Goal: Transaction & Acquisition: Download file/media

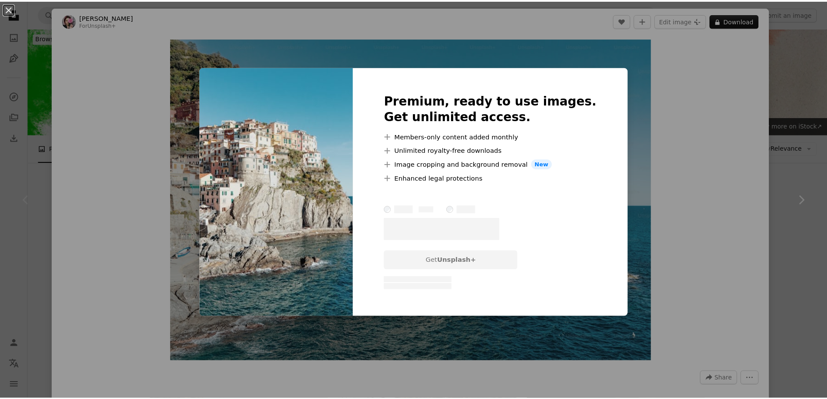
scroll to position [174, 0]
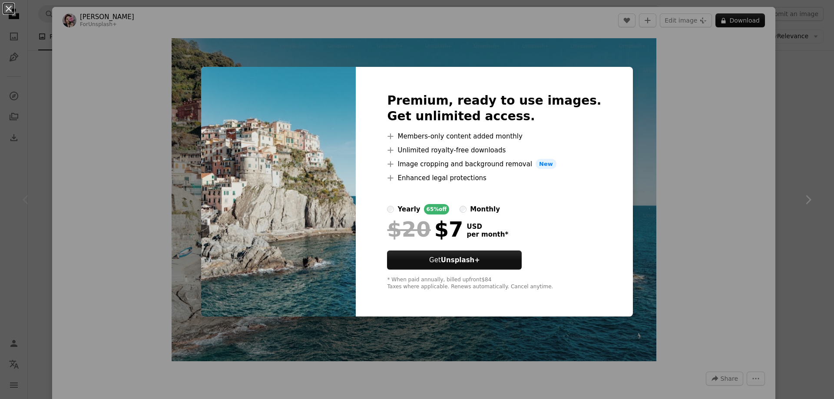
click at [704, 238] on div "An X shape Premium, ready to use images. Get unlimited access. A plus sign Memb…" at bounding box center [417, 199] width 834 height 399
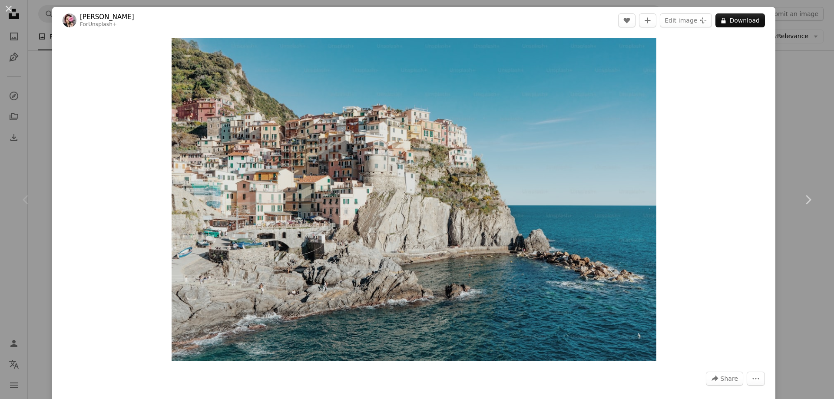
click at [775, 128] on div "An X shape Chevron left Chevron right [PERSON_NAME] For Unsplash+ A heart A plu…" at bounding box center [417, 199] width 834 height 399
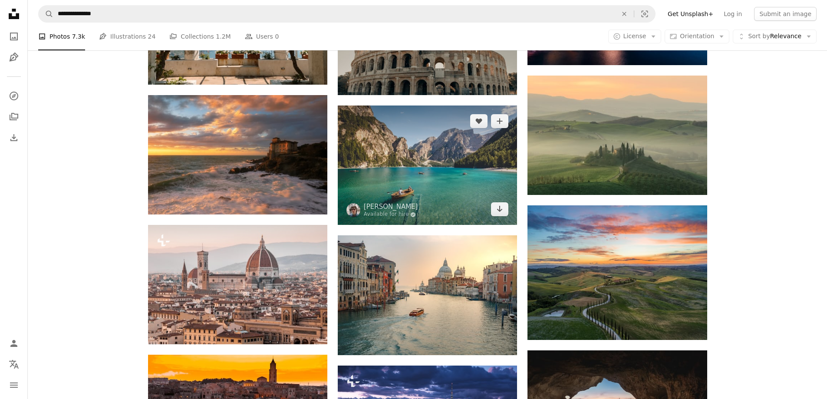
scroll to position [608, 0]
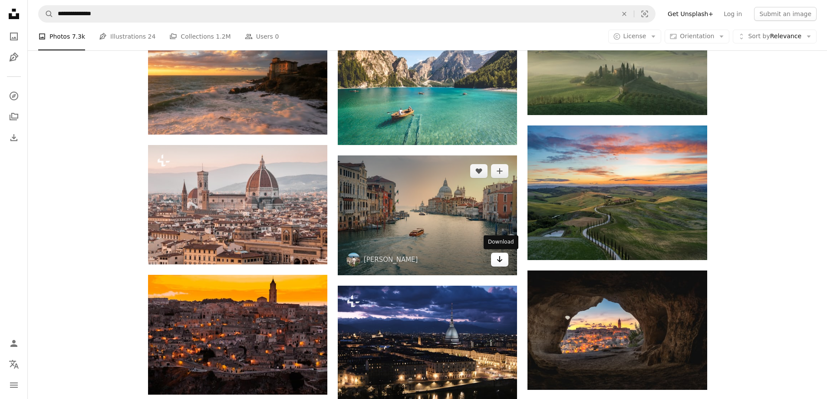
click at [504, 261] on link "Arrow pointing down" at bounding box center [499, 260] width 17 height 14
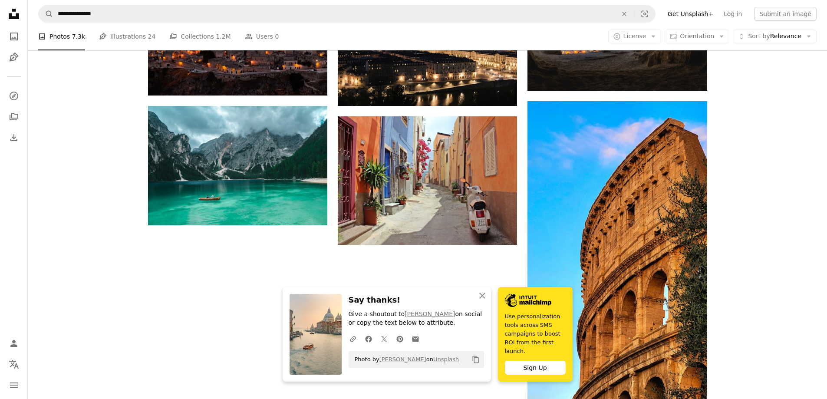
scroll to position [912, 0]
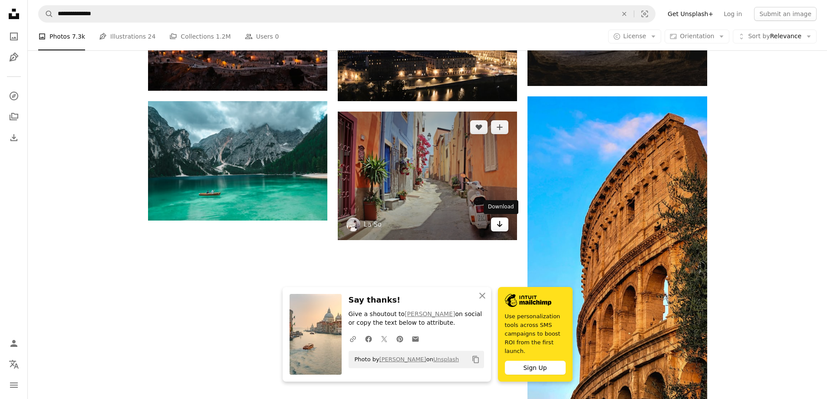
click at [499, 228] on icon "Arrow pointing down" at bounding box center [499, 224] width 7 height 10
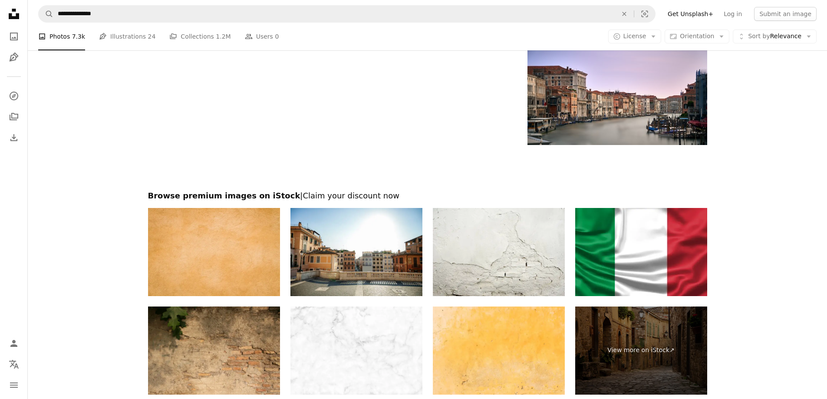
scroll to position [1191, 0]
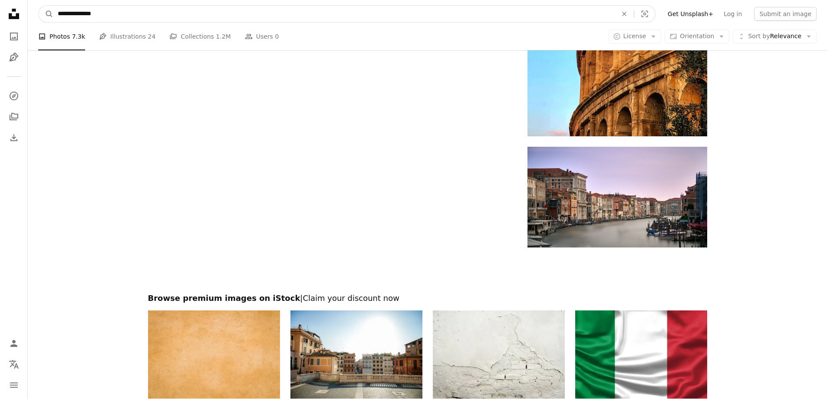
click at [109, 12] on input "**********" at bounding box center [333, 14] width 561 height 17
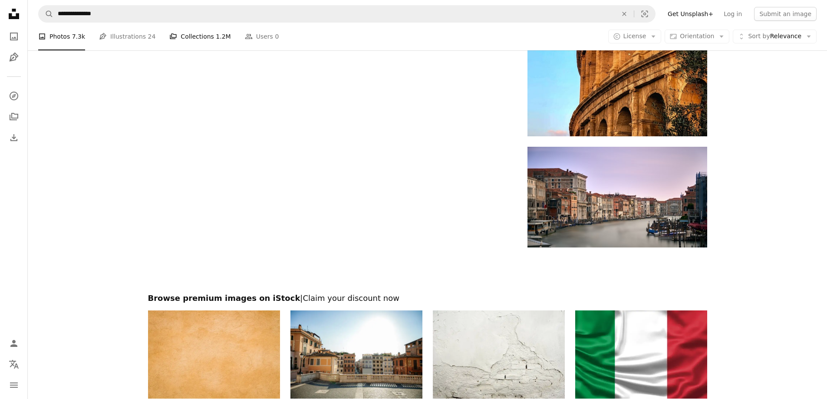
click at [183, 36] on link "A stack of folders Collections 1.2M" at bounding box center [199, 37] width 61 height 28
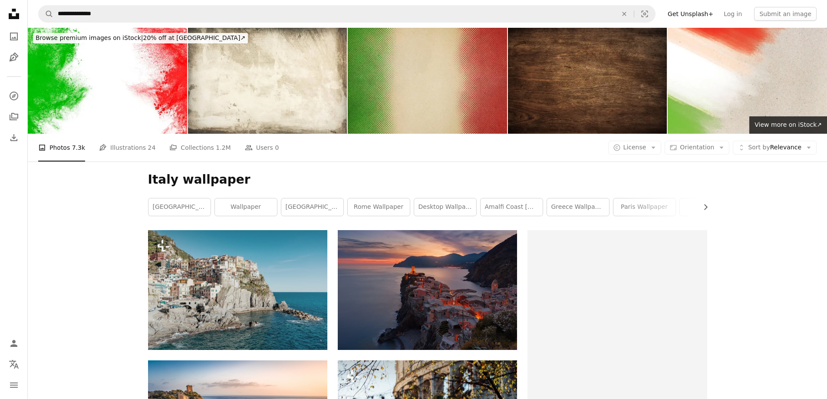
scroll to position [1191, 0]
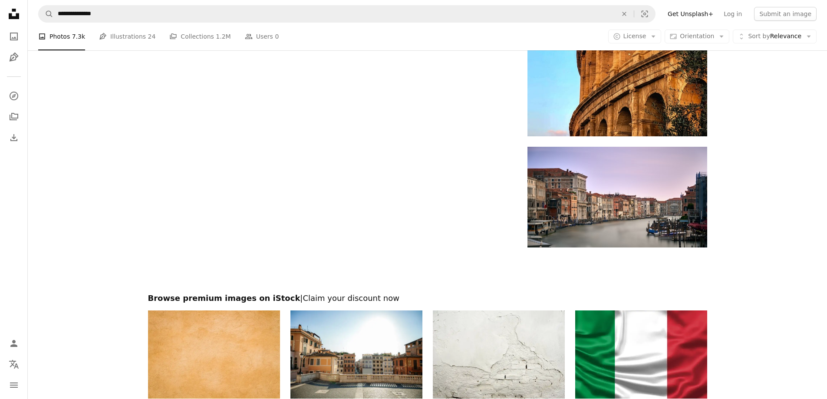
click at [19, 23] on link "Unsplash logo Unsplash Home" at bounding box center [13, 14] width 17 height 19
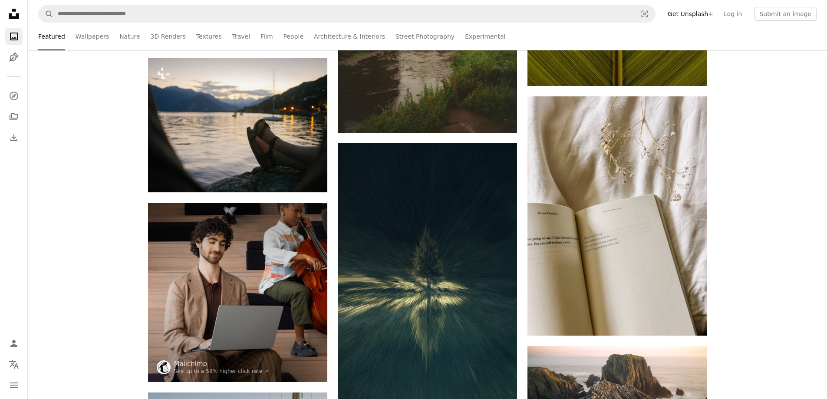
scroll to position [2128, 0]
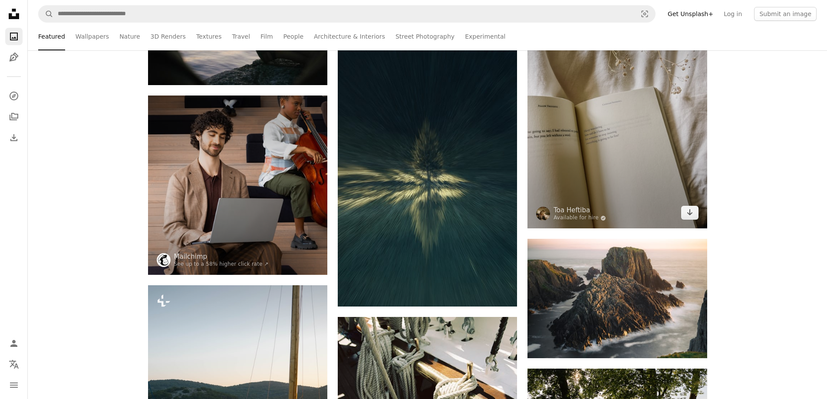
click at [631, 154] on img at bounding box center [617, 108] width 179 height 239
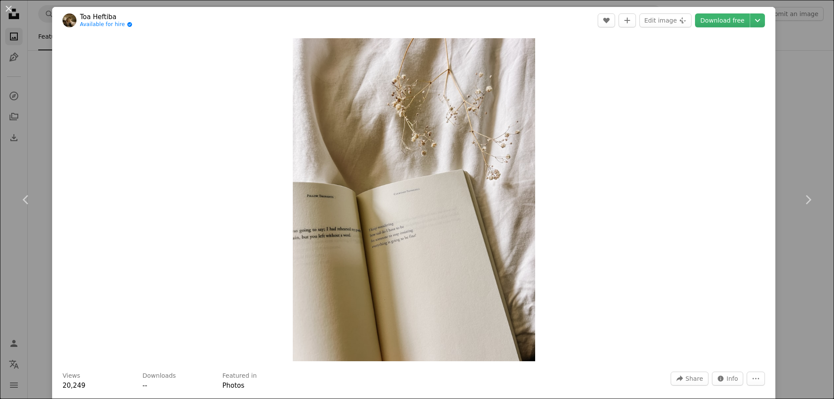
click at [39, 92] on div "An X shape Chevron left Chevron right Toa Heftiba Available for hire A checkmar…" at bounding box center [417, 199] width 834 height 399
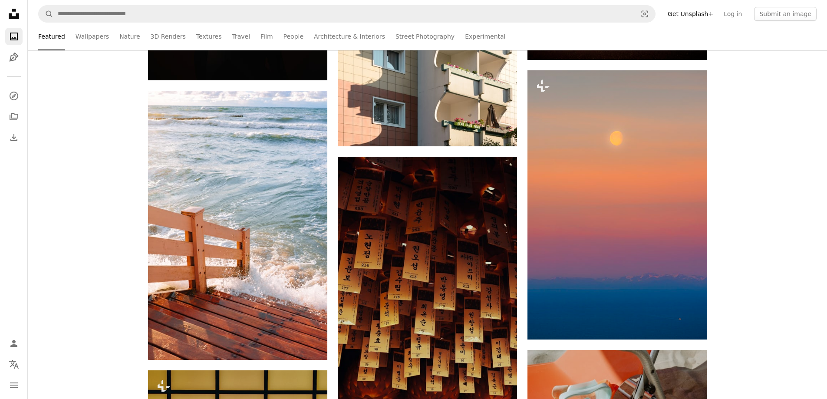
scroll to position [3213, 0]
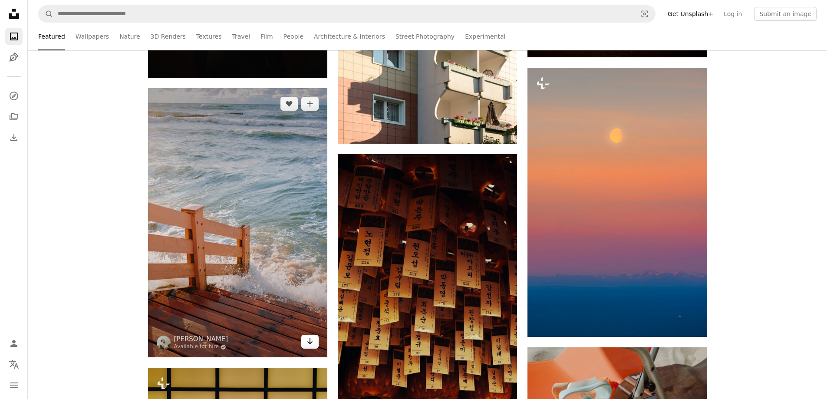
click at [306, 343] on link "Arrow pointing down" at bounding box center [309, 342] width 17 height 14
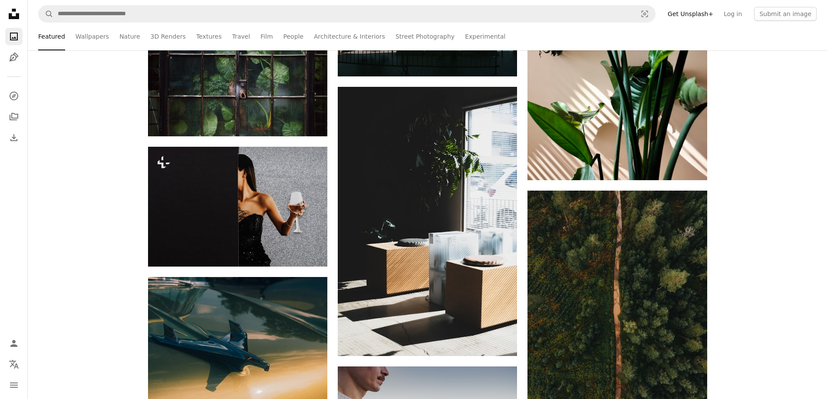
scroll to position [3865, 0]
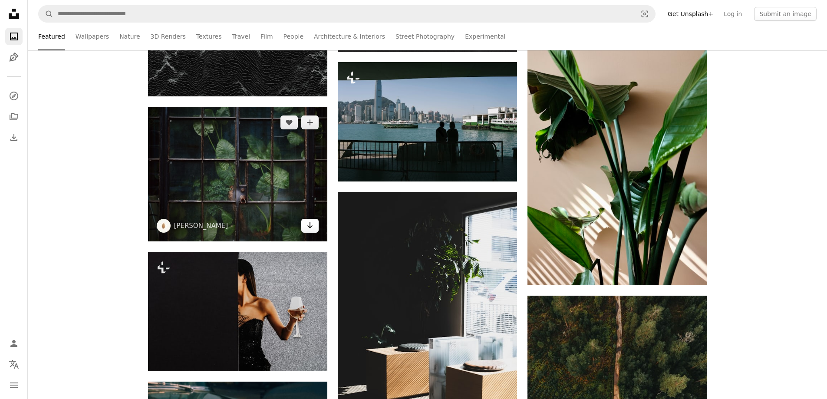
click at [305, 224] on link "Arrow pointing down" at bounding box center [309, 226] width 17 height 14
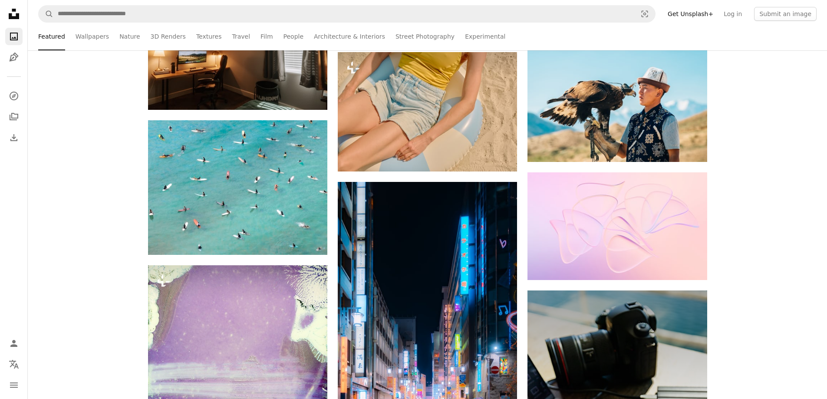
scroll to position [11942, 0]
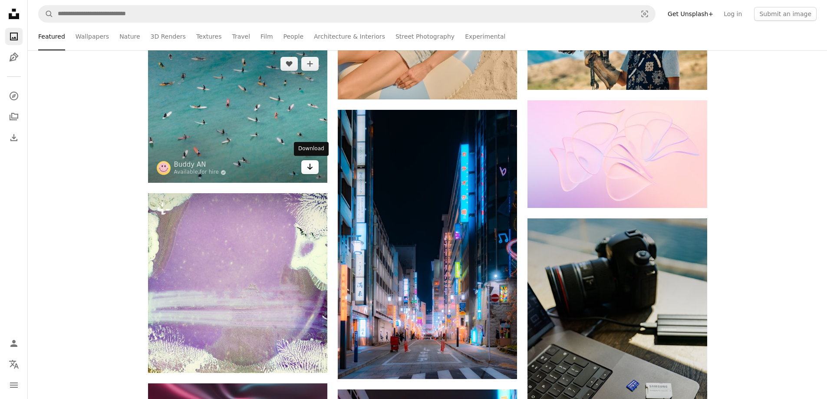
click at [306, 171] on link "Arrow pointing down" at bounding box center [309, 167] width 17 height 14
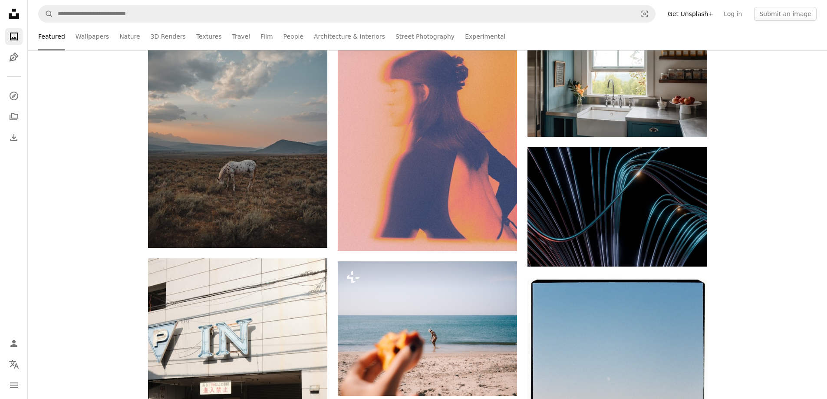
scroll to position [15198, 0]
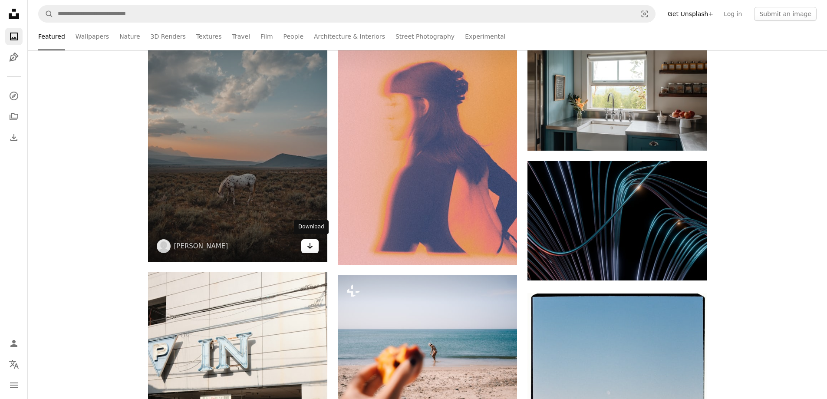
click at [313, 247] on icon "Arrow pointing down" at bounding box center [310, 246] width 7 height 10
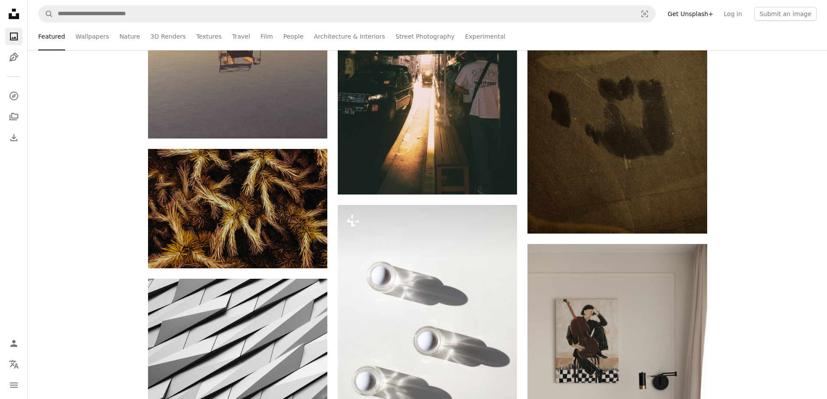
scroll to position [21538, 0]
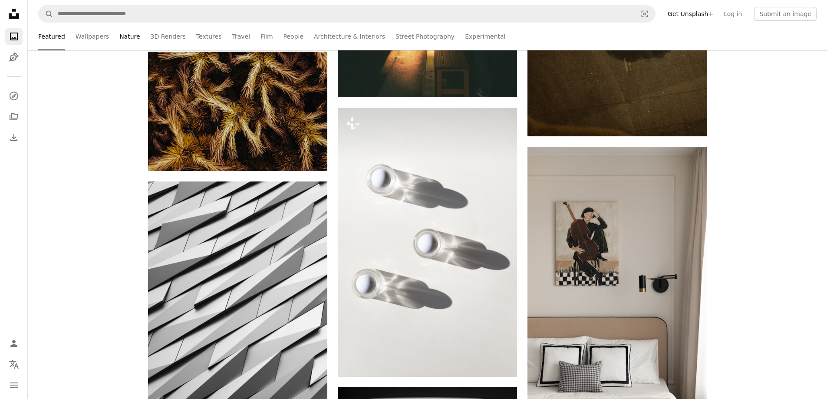
click at [119, 36] on link "Nature" at bounding box center [129, 37] width 20 height 28
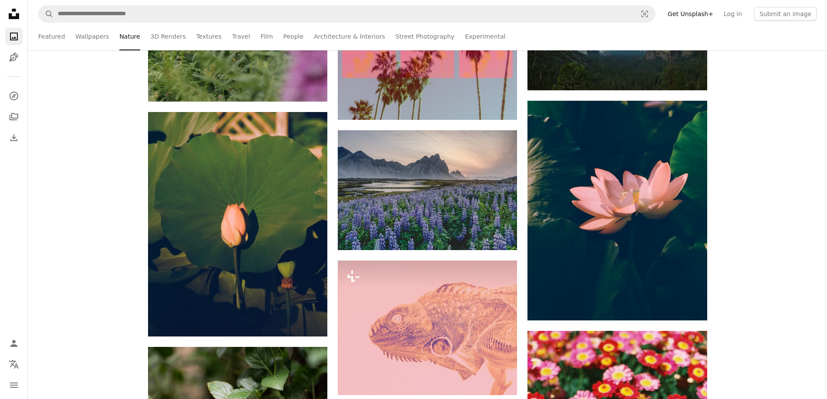
scroll to position [3561, 0]
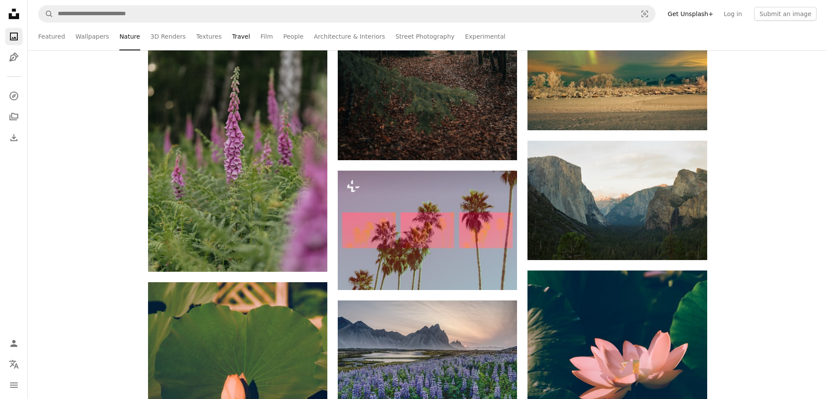
click at [232, 37] on link "Travel" at bounding box center [241, 37] width 18 height 28
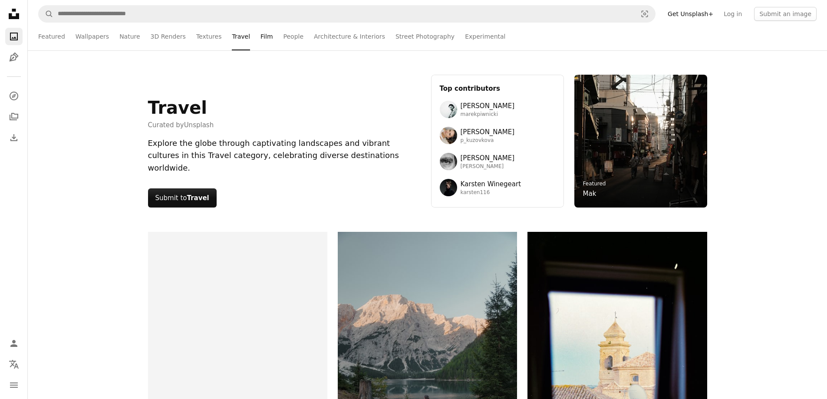
click at [261, 36] on link "Film" at bounding box center [267, 37] width 12 height 28
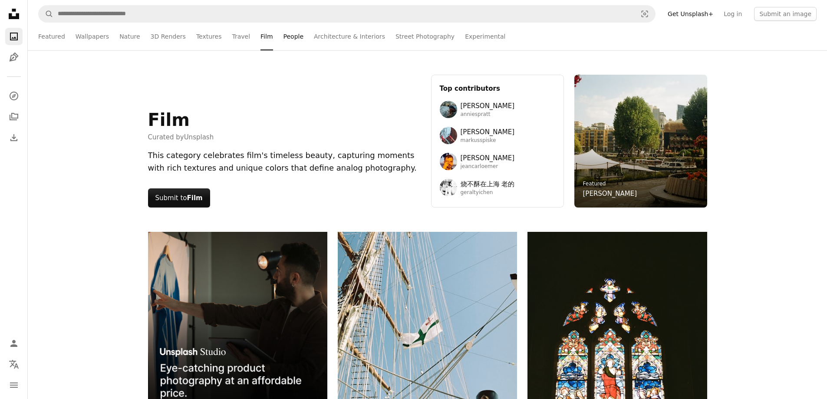
click at [284, 37] on link "People" at bounding box center [294, 37] width 20 height 28
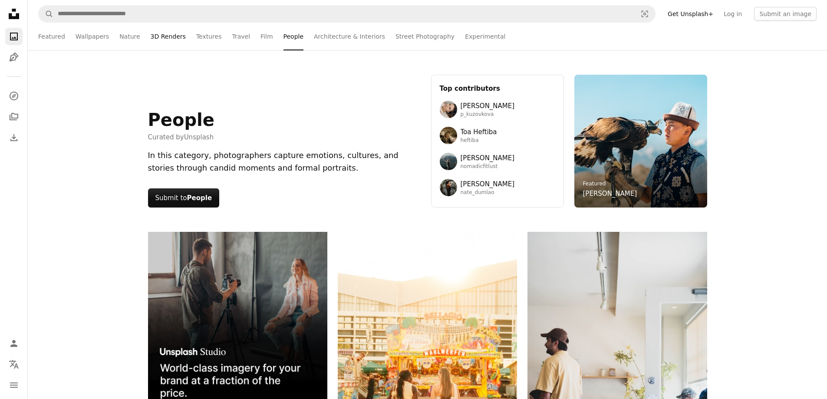
click at [174, 38] on link "3D Renders" at bounding box center [168, 37] width 35 height 28
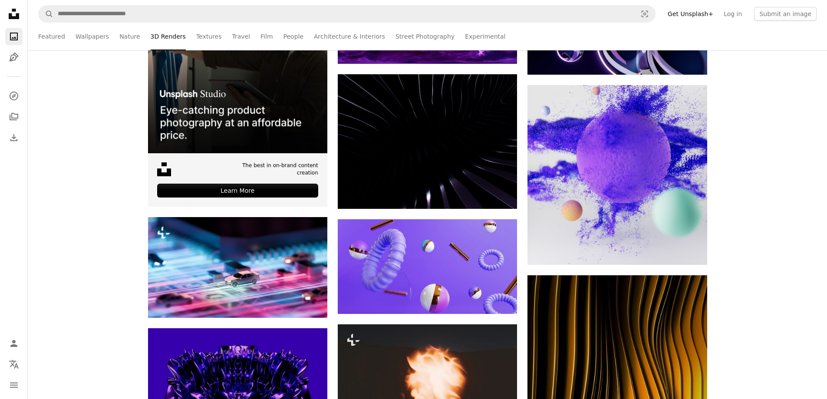
scroll to position [391, 0]
